Goal: Transaction & Acquisition: Purchase product/service

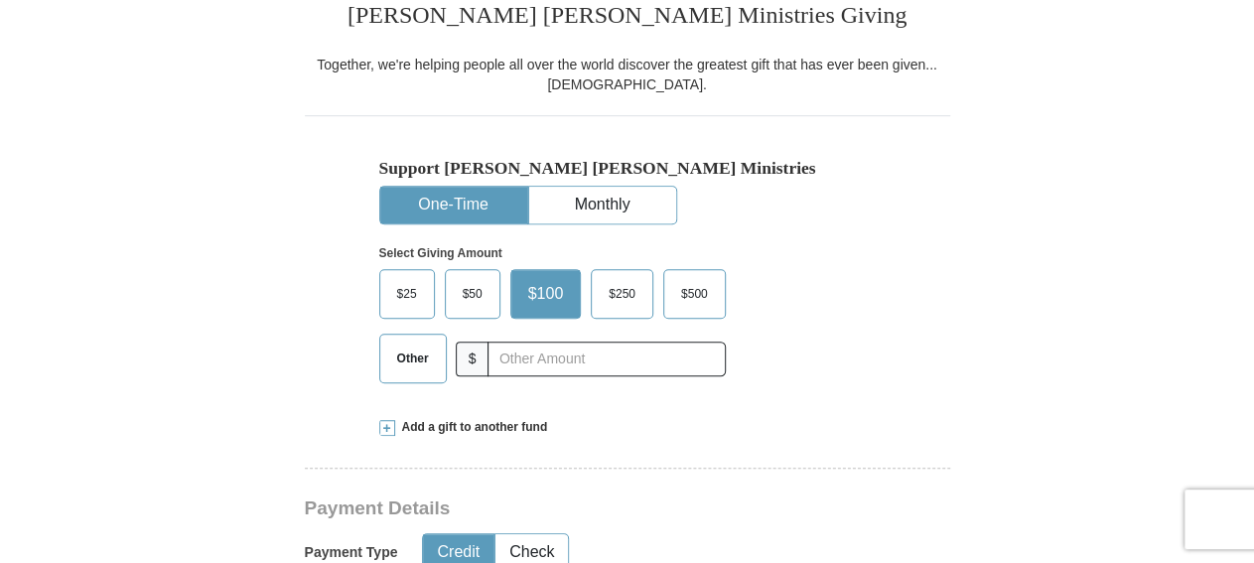
scroll to position [516, 0]
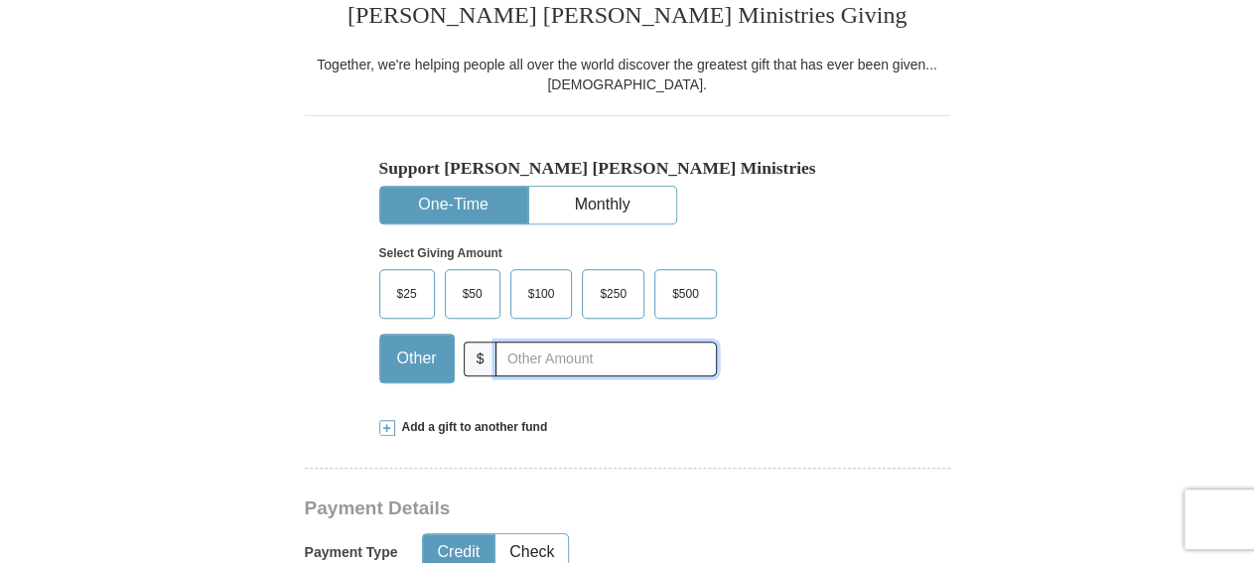
click at [636, 358] on input "text" at bounding box center [606, 359] width 220 height 35
type input "10"
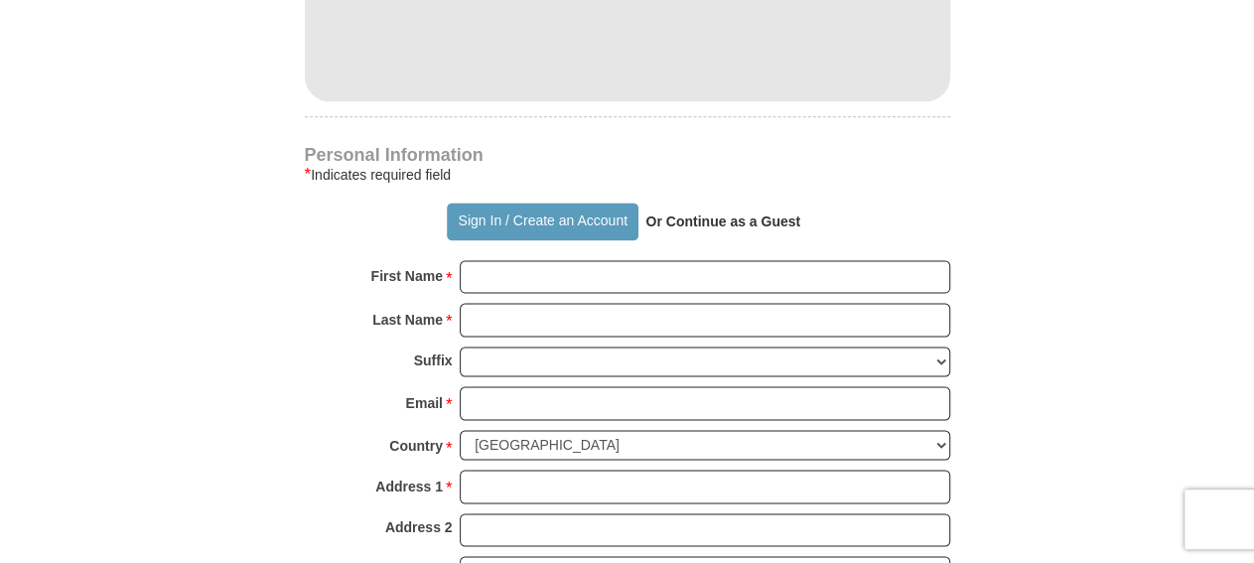
scroll to position [1343, 0]
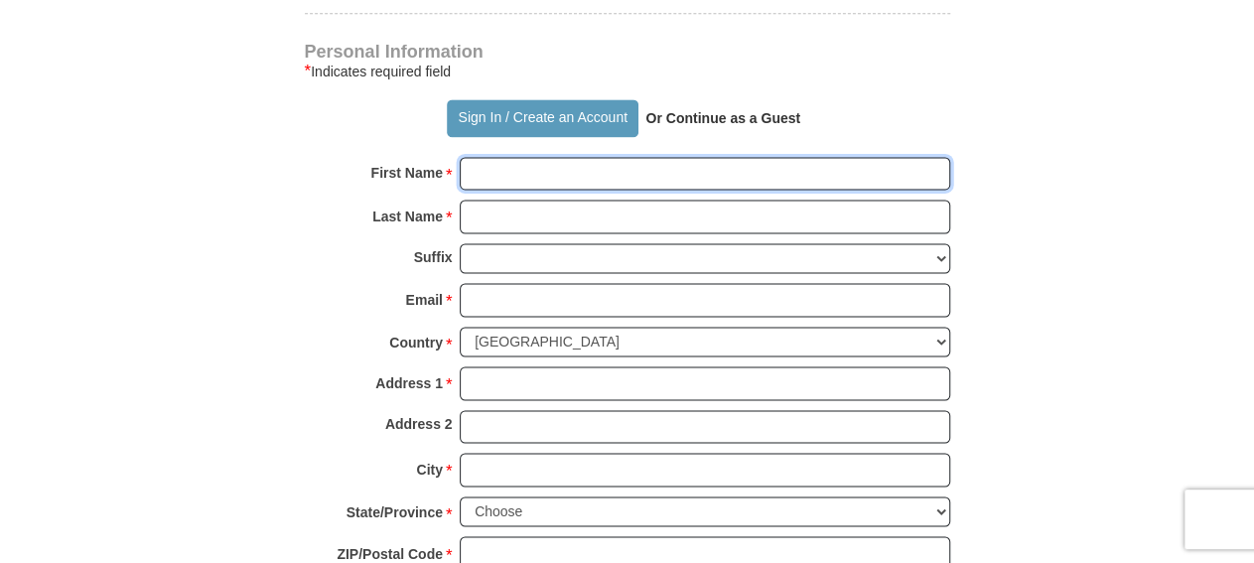
click at [649, 172] on input "First Name *" at bounding box center [705, 174] width 491 height 34
type input "LaDonald"
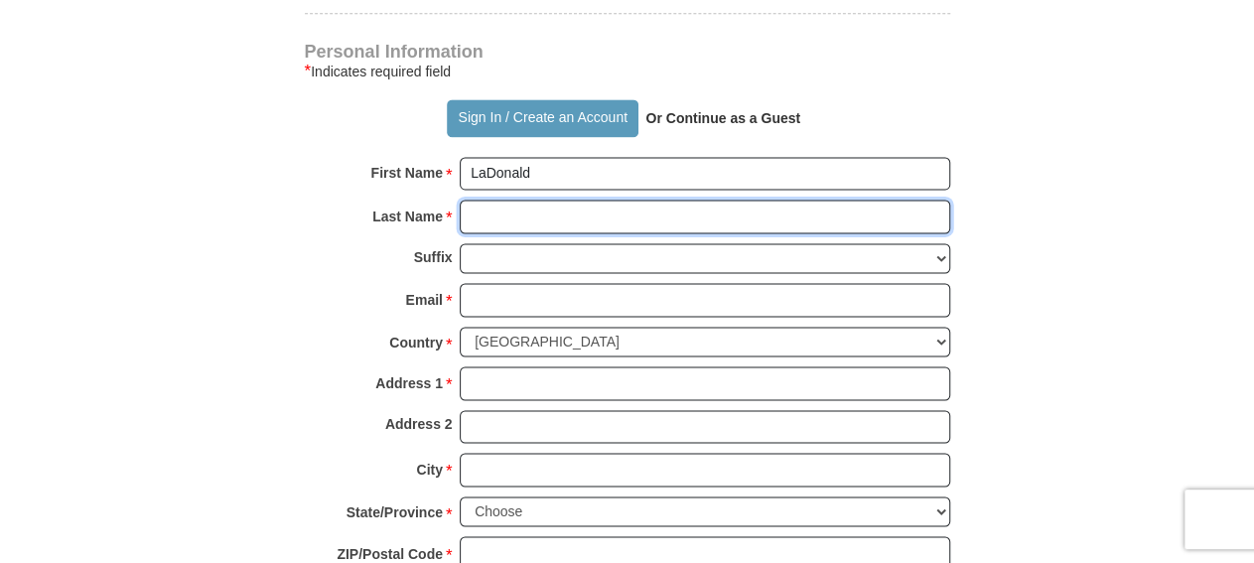
type input "[PERSON_NAME]"
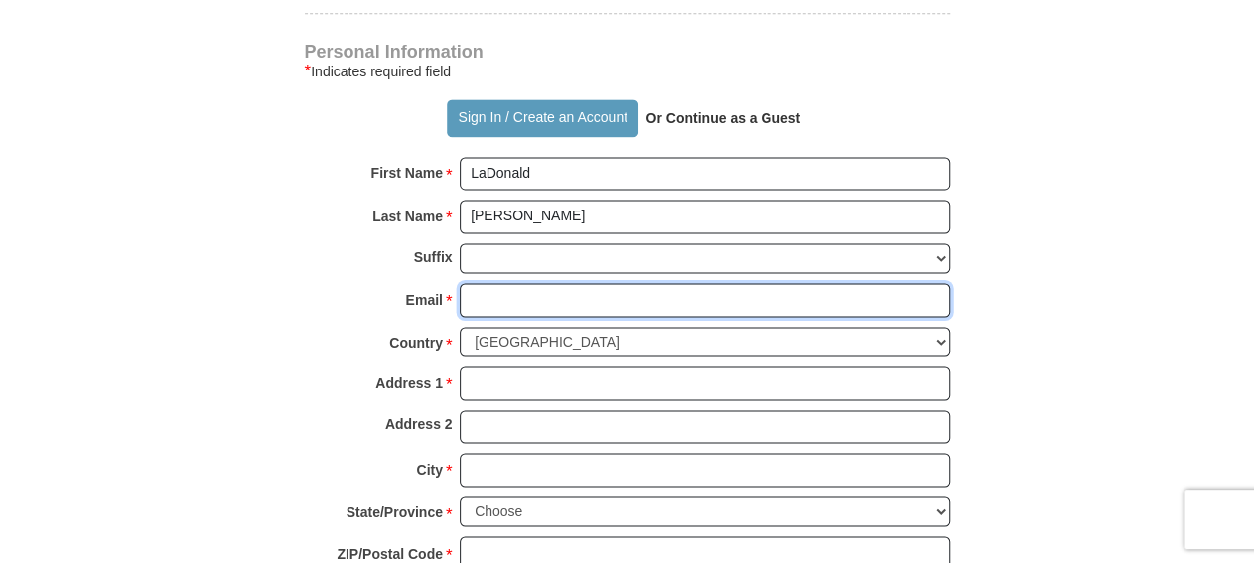
type input "[EMAIL_ADDRESS][DOMAIN_NAME]"
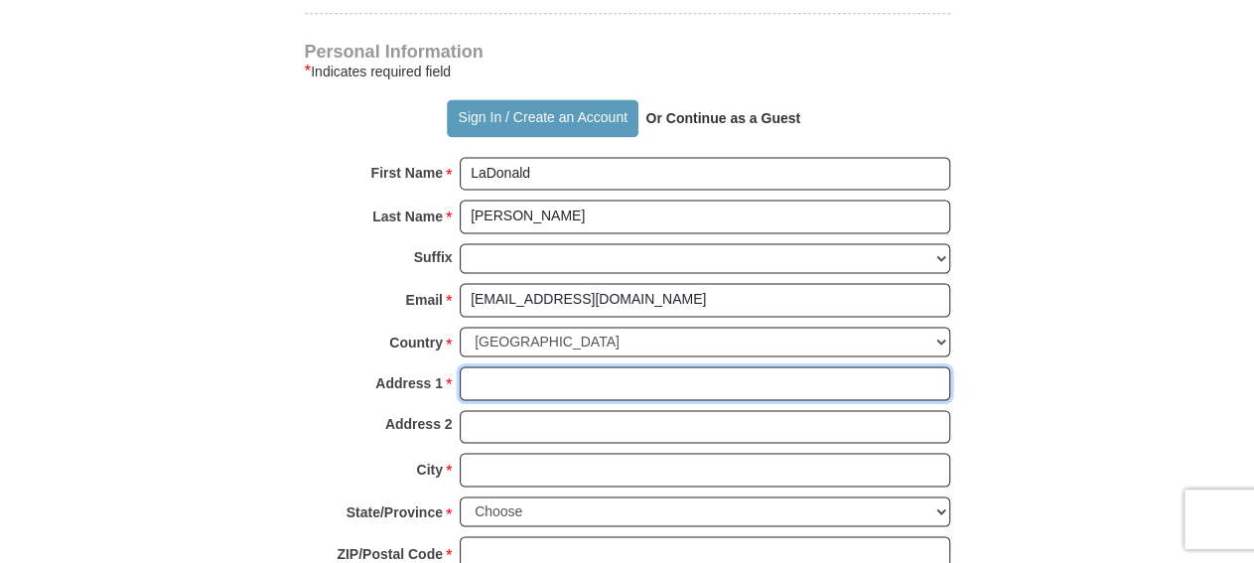
type input "[STREET_ADDRESS]"
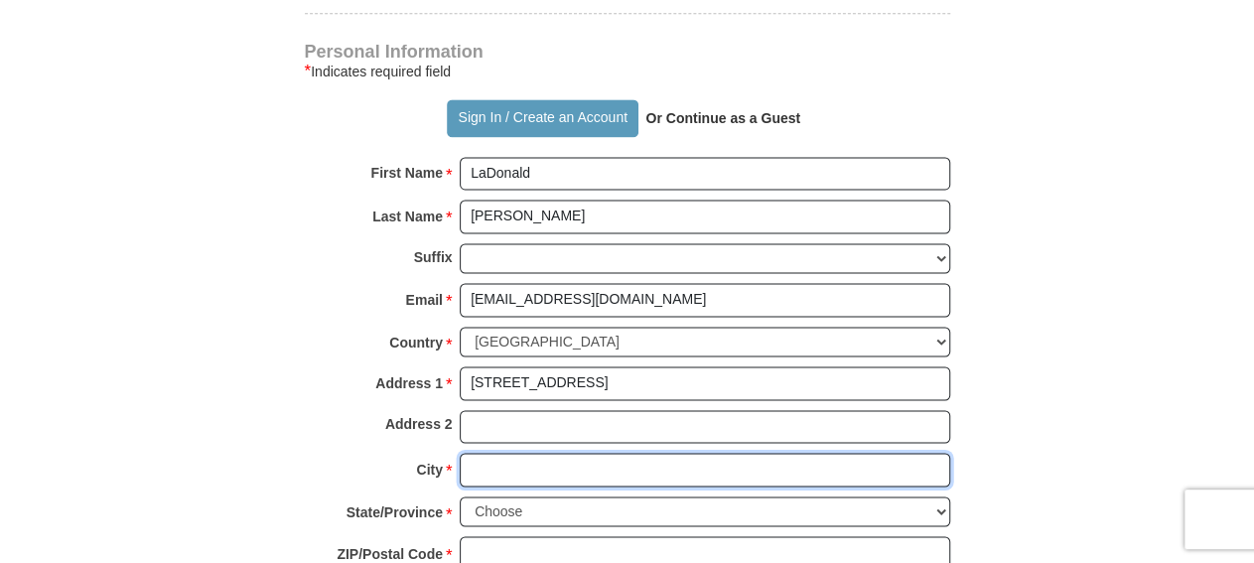
type input "Monroe"
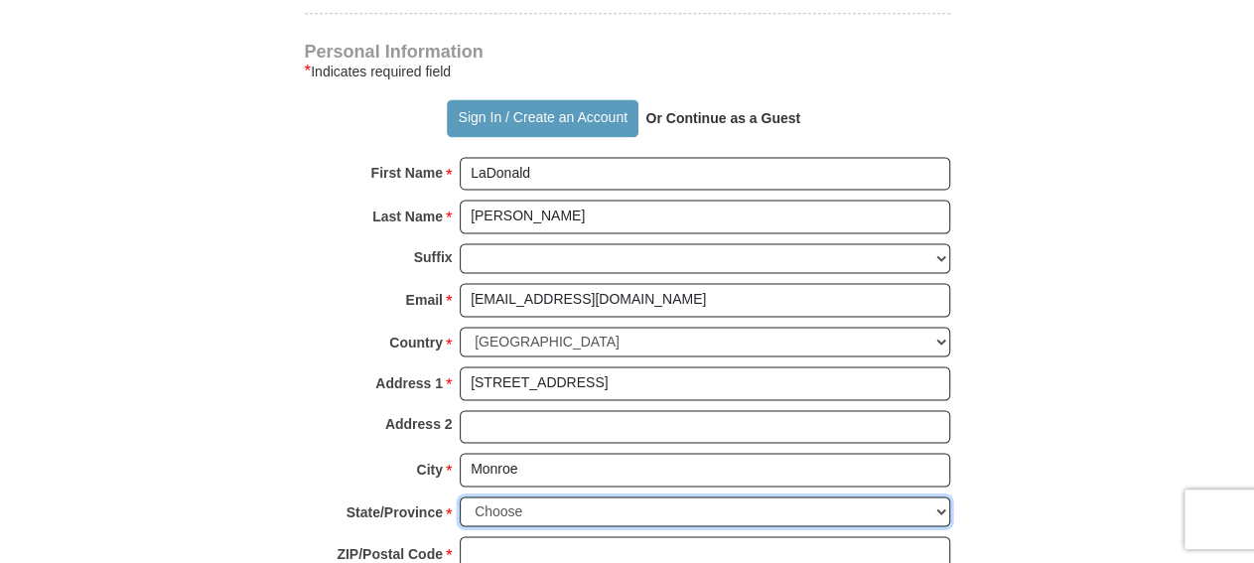
select select "LA"
type input "71203"
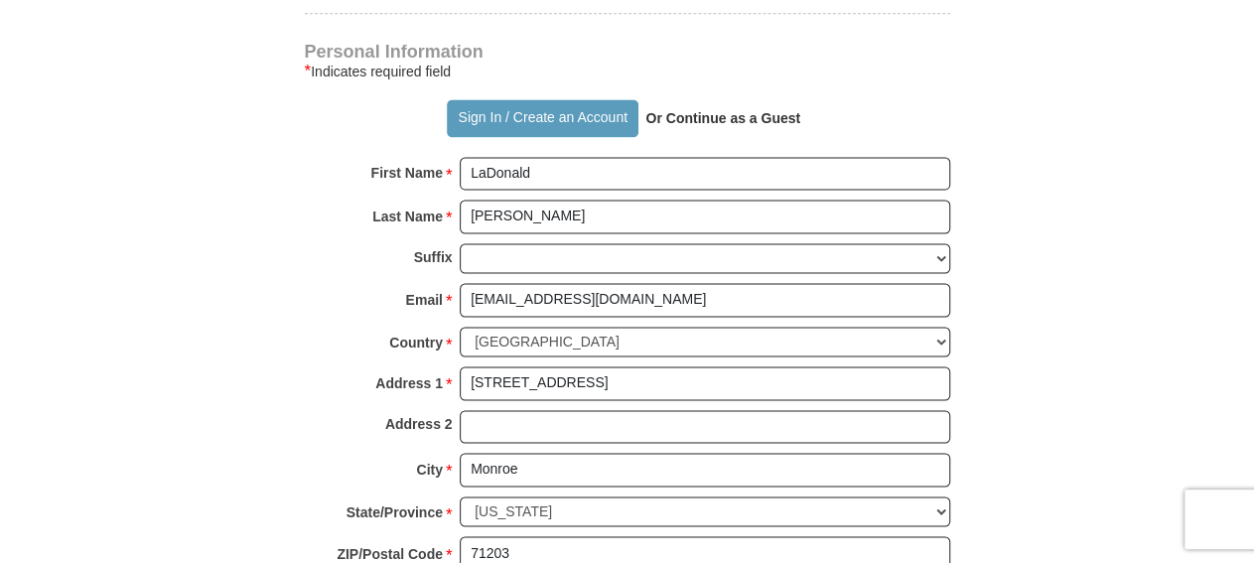
type input "3186143092"
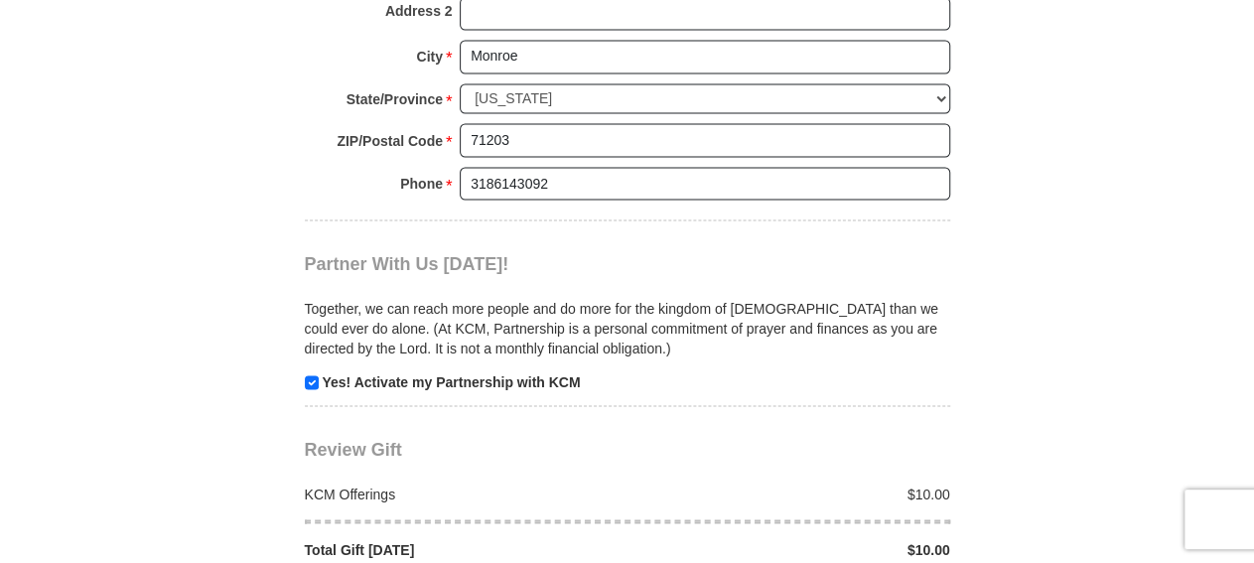
scroll to position [1859, 0]
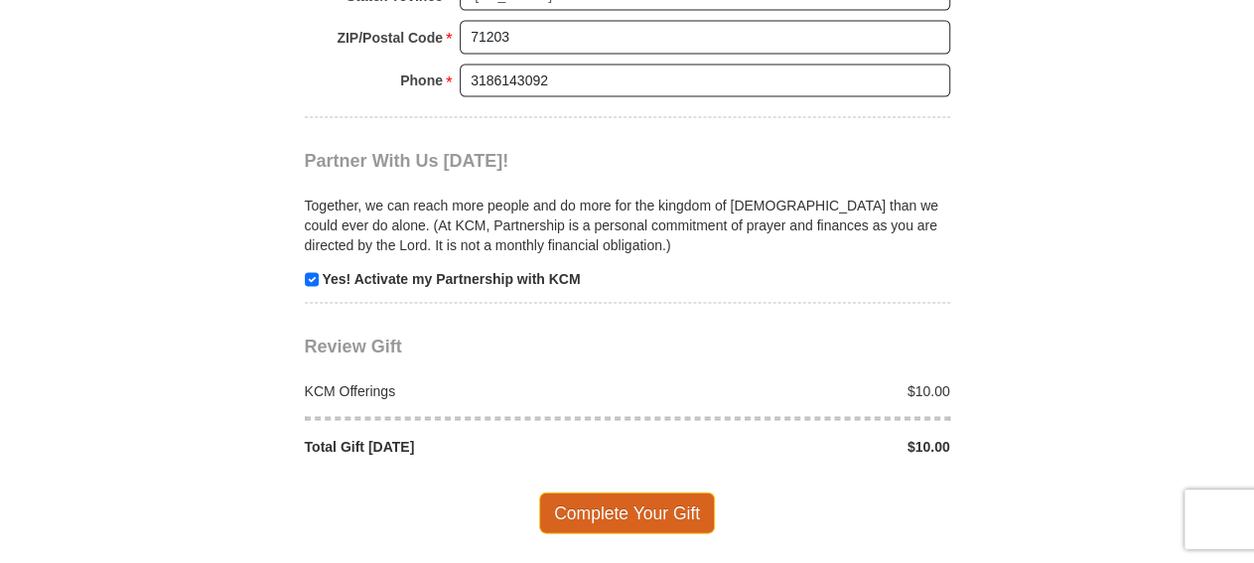
click at [630, 492] on span "Complete Your Gift" at bounding box center [627, 513] width 176 height 42
